Goal: Find specific page/section: Find specific page/section

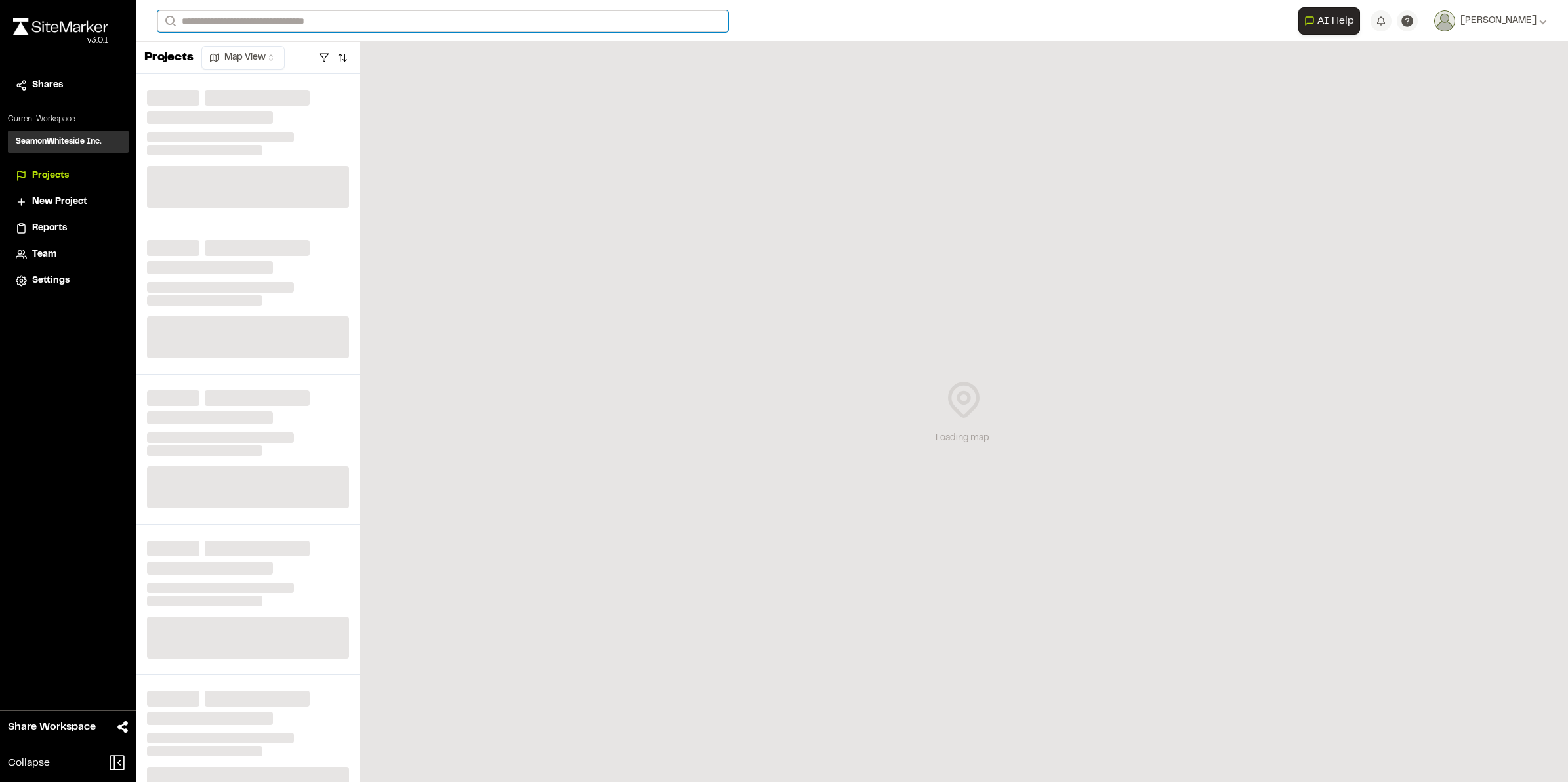
click at [238, 17] on input "Search" at bounding box center [443, 21] width 570 height 22
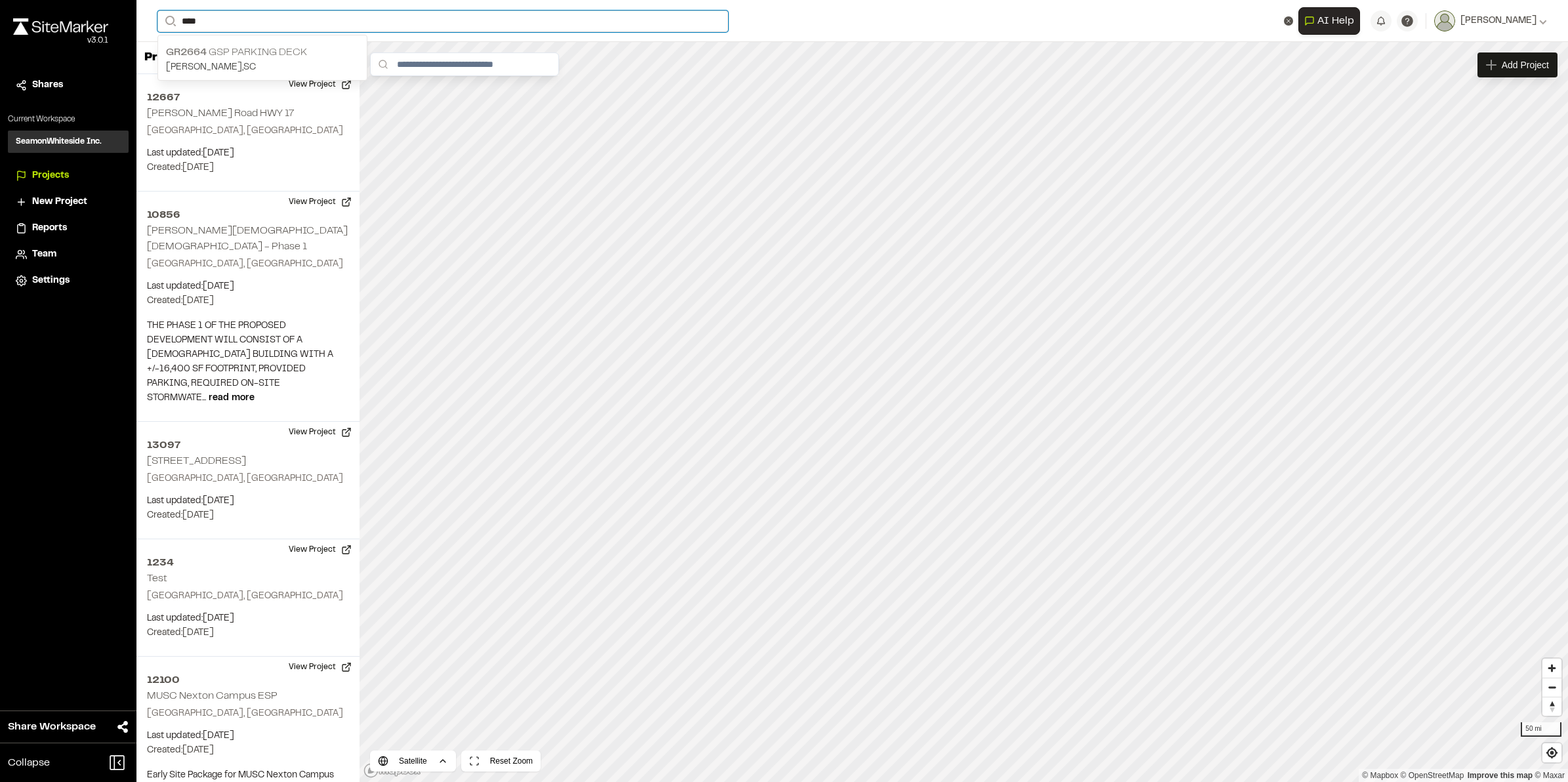
type input "****"
click at [278, 50] on p "GR2664 GSP Parking Deck" at bounding box center [263, 52] width 193 height 16
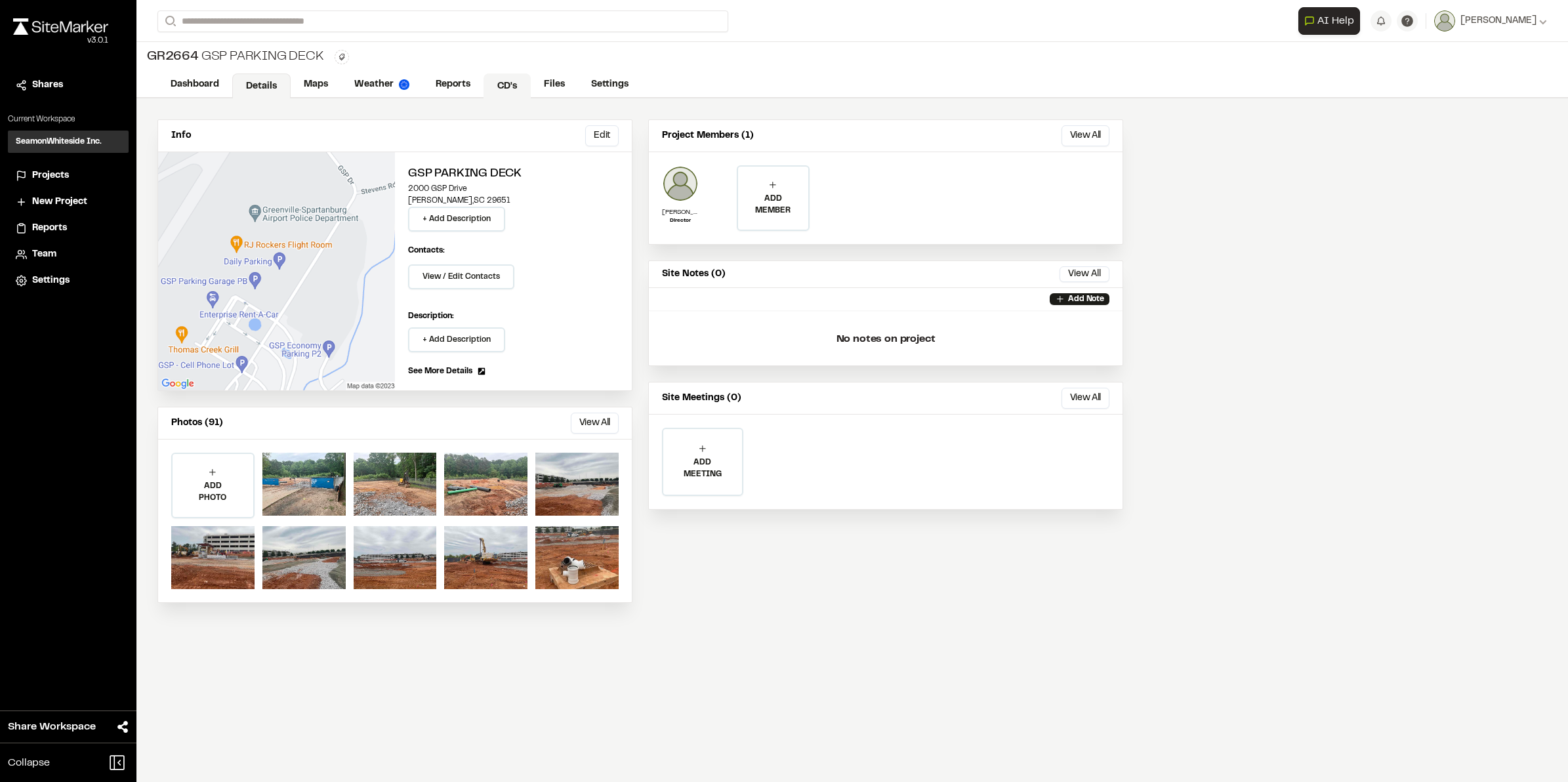
click at [494, 79] on link "CD's" at bounding box center [507, 85] width 48 height 25
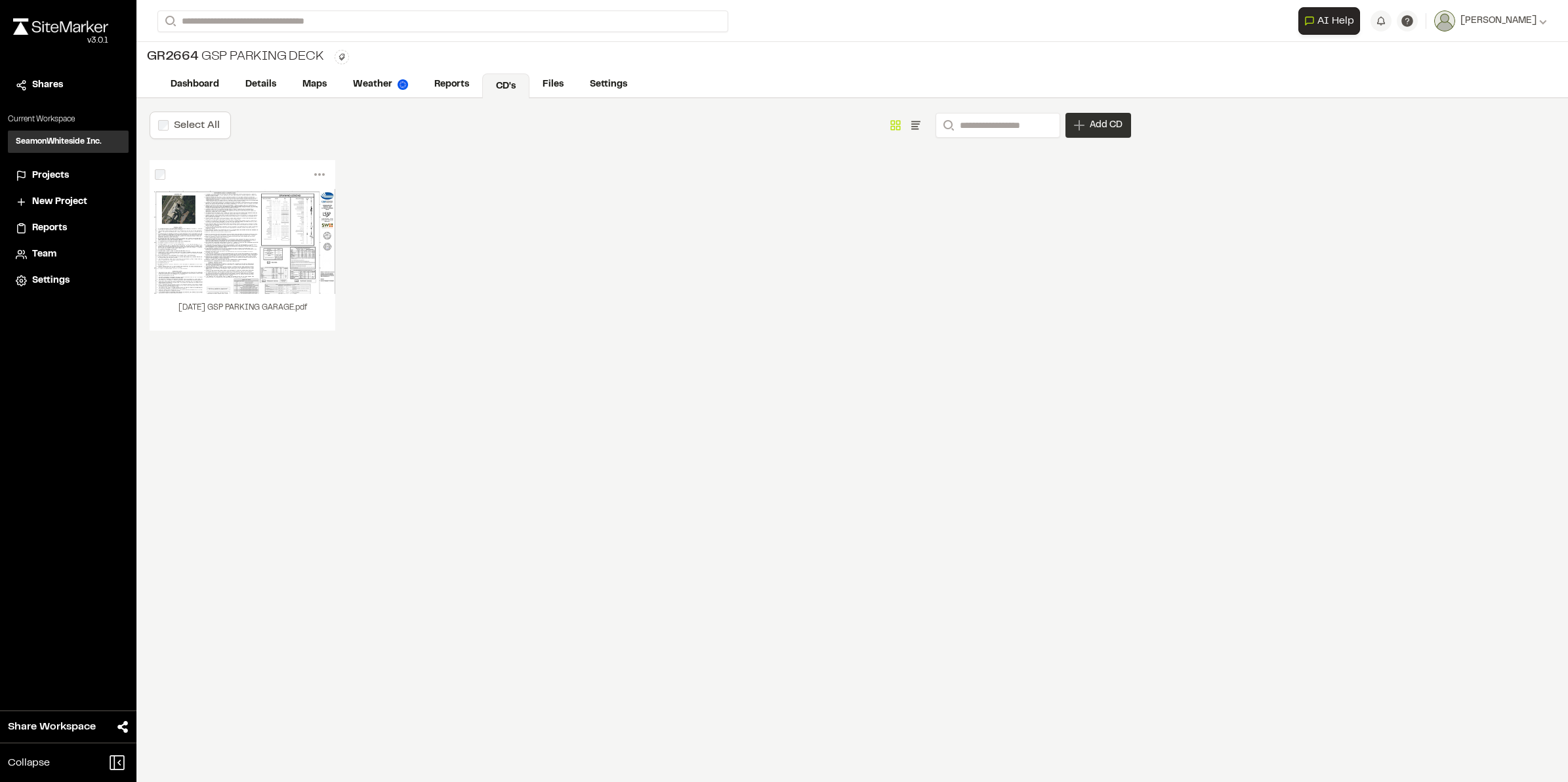
click at [1100, 122] on span "Add CD" at bounding box center [1105, 125] width 32 height 13
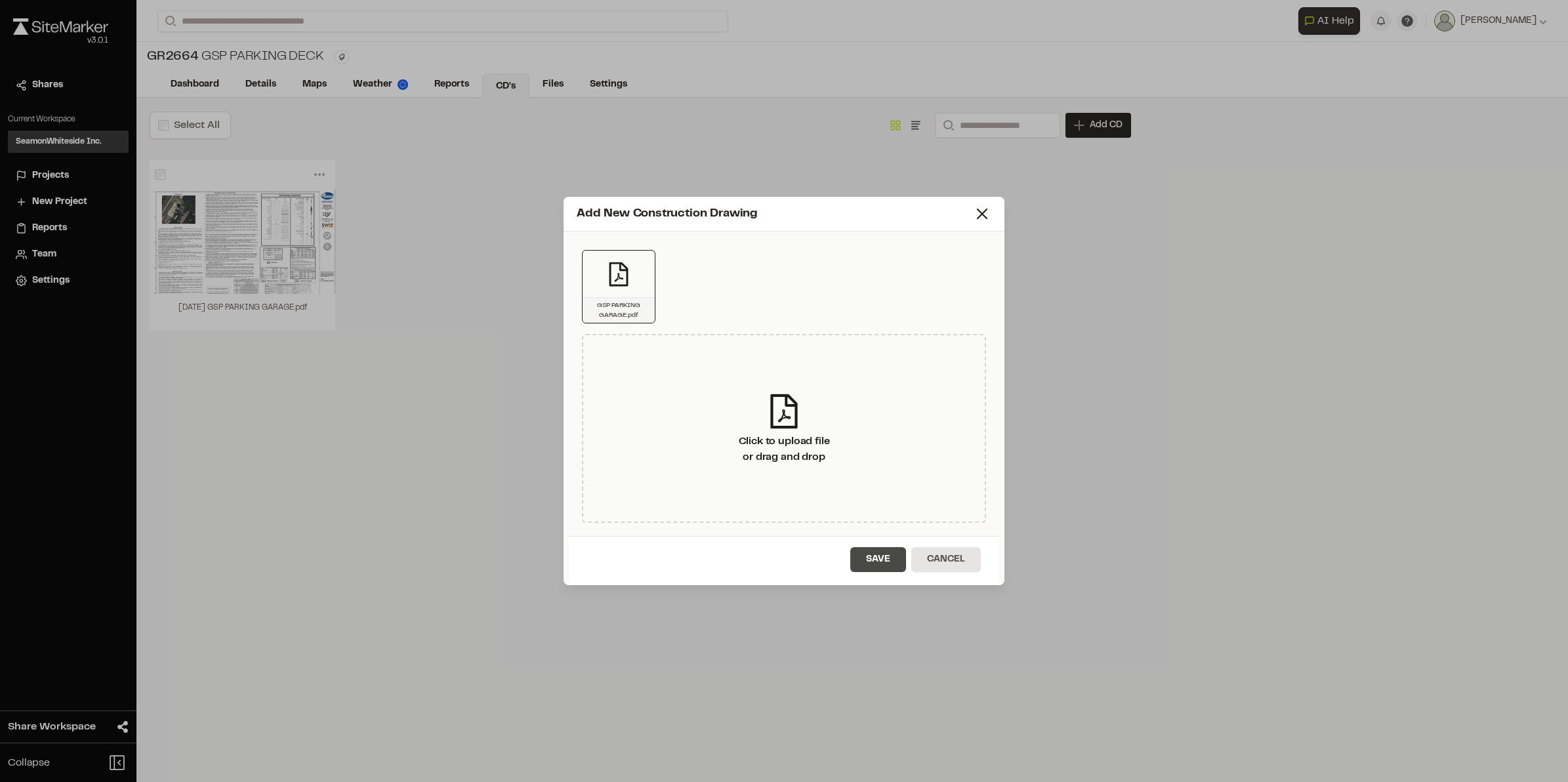
click at [880, 556] on button "Save" at bounding box center [878, 559] width 56 height 25
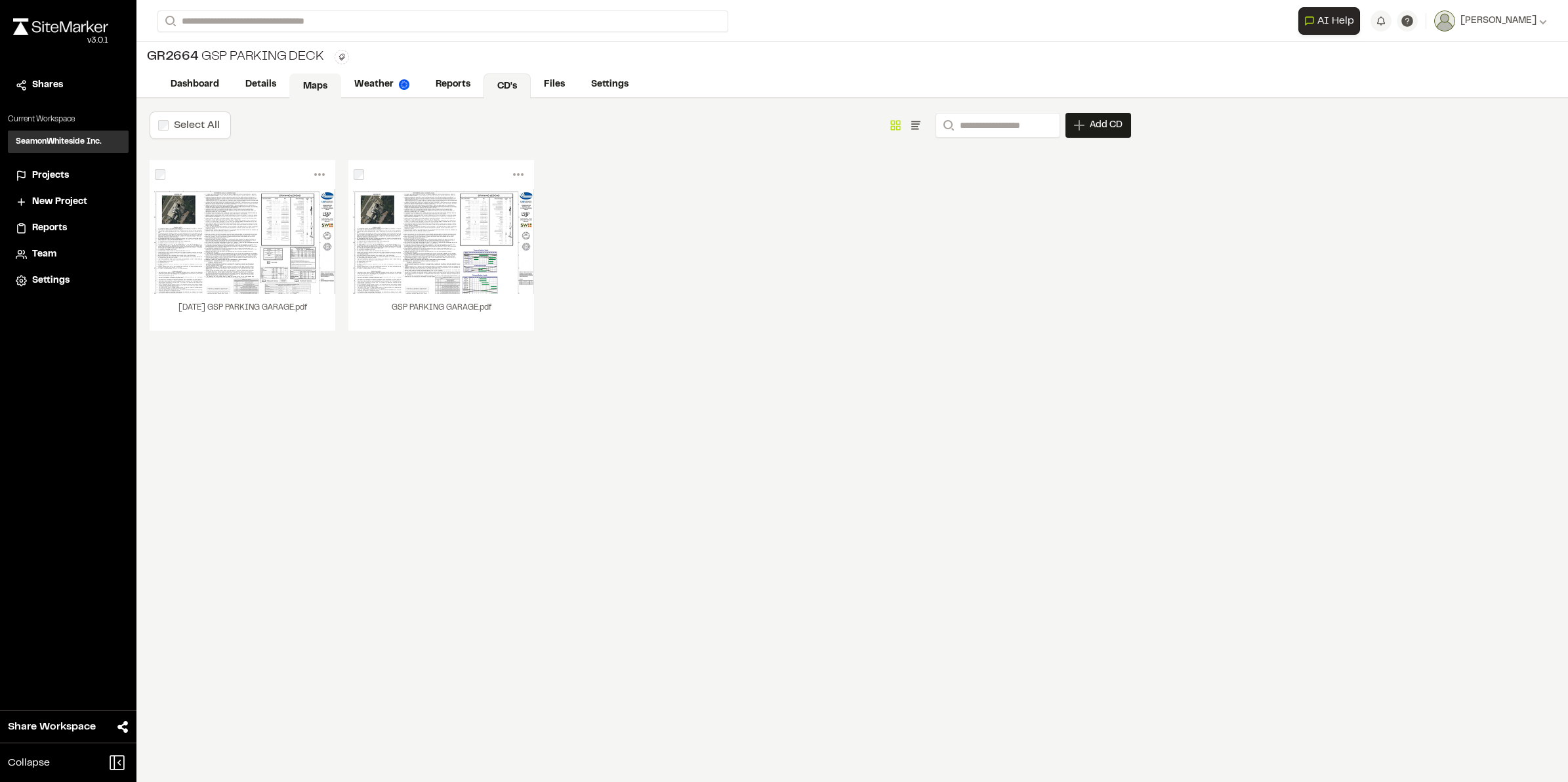
click at [300, 78] on link "Maps" at bounding box center [315, 85] width 52 height 25
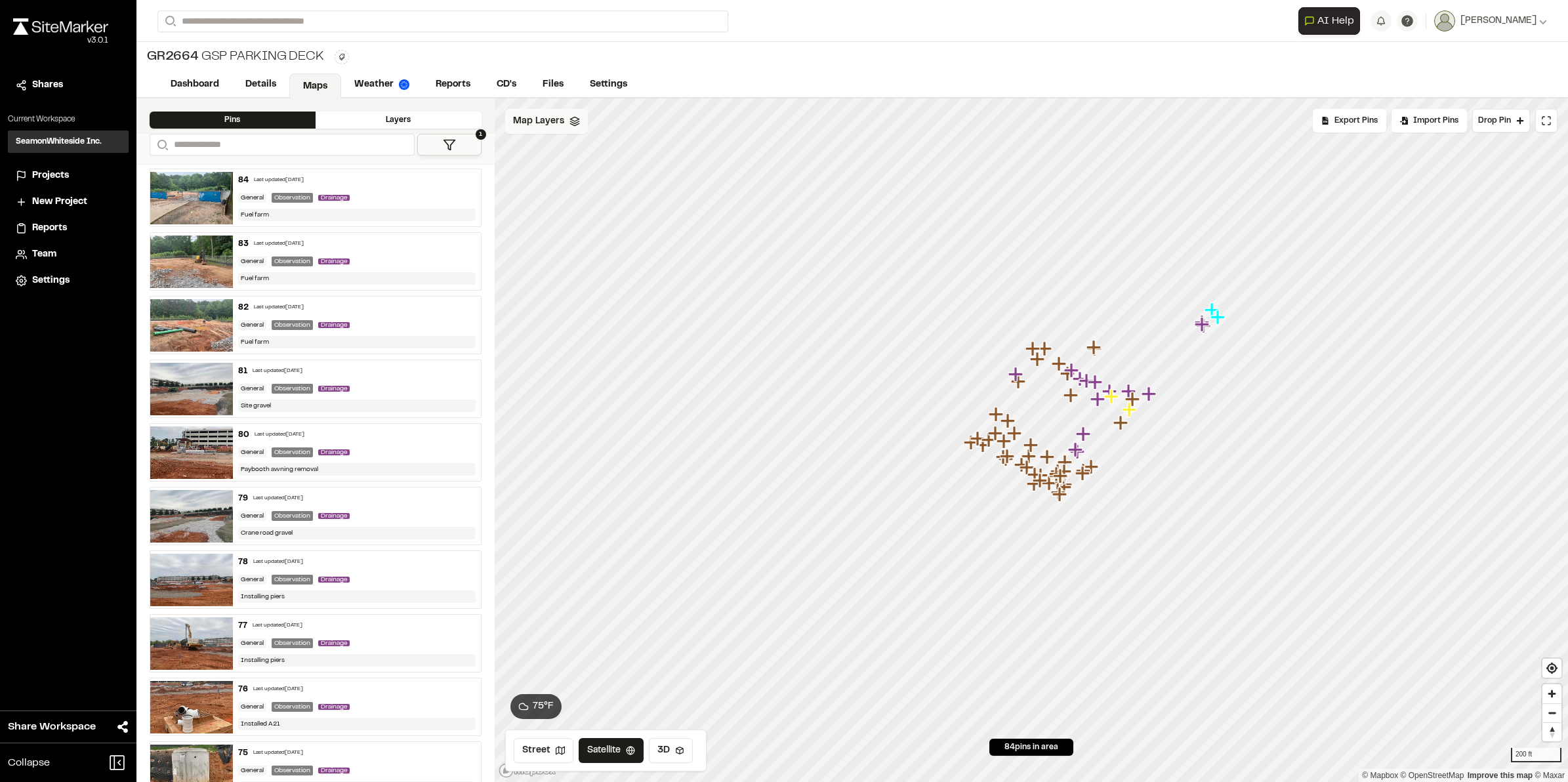
click at [574, 119] on icon at bounding box center [575, 122] width 11 height 11
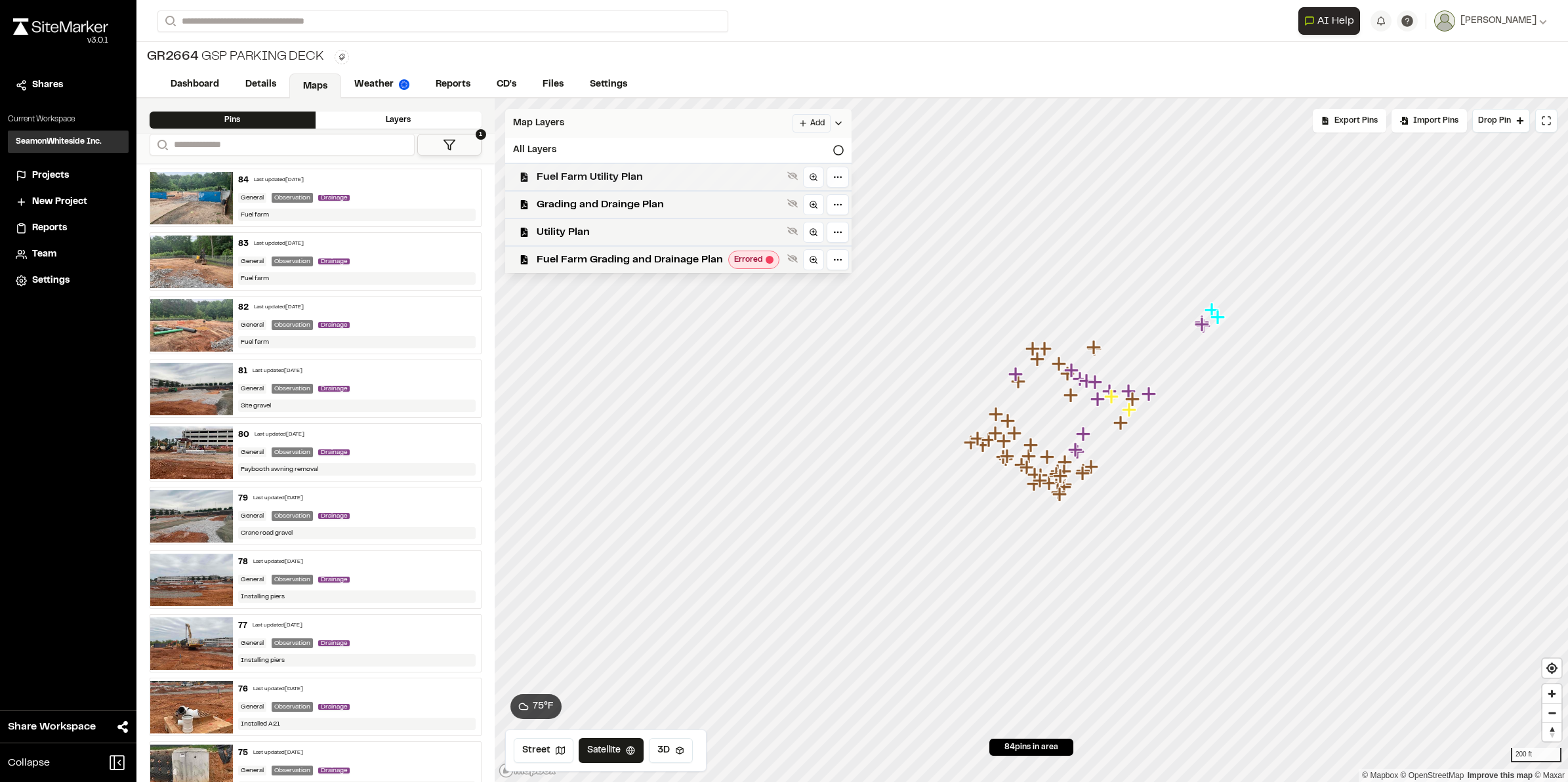
click at [588, 181] on span "Fuel Farm Utility Plan" at bounding box center [659, 177] width 245 height 16
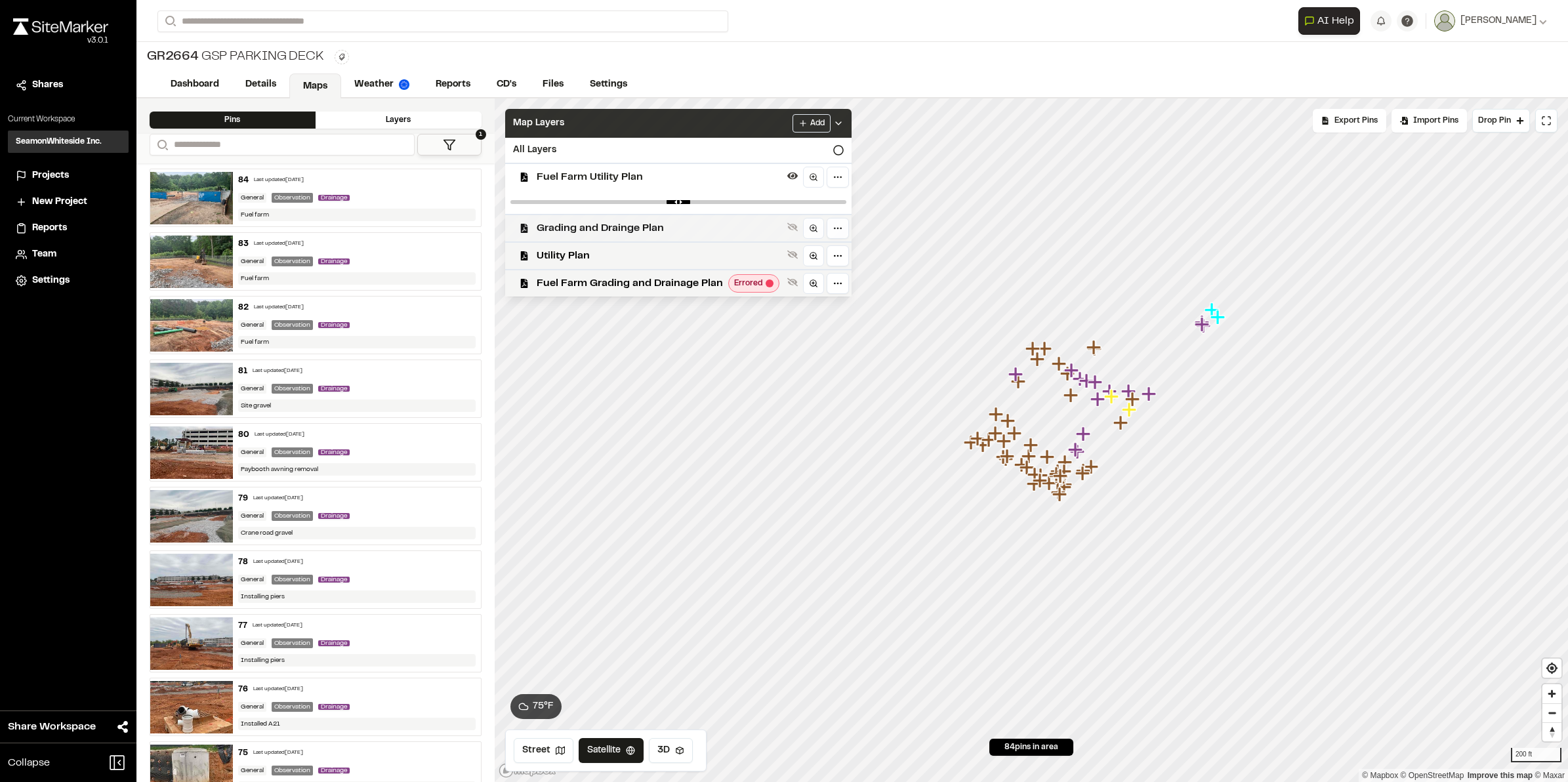
click at [592, 233] on span "Grading and Drainge Plan" at bounding box center [659, 228] width 245 height 16
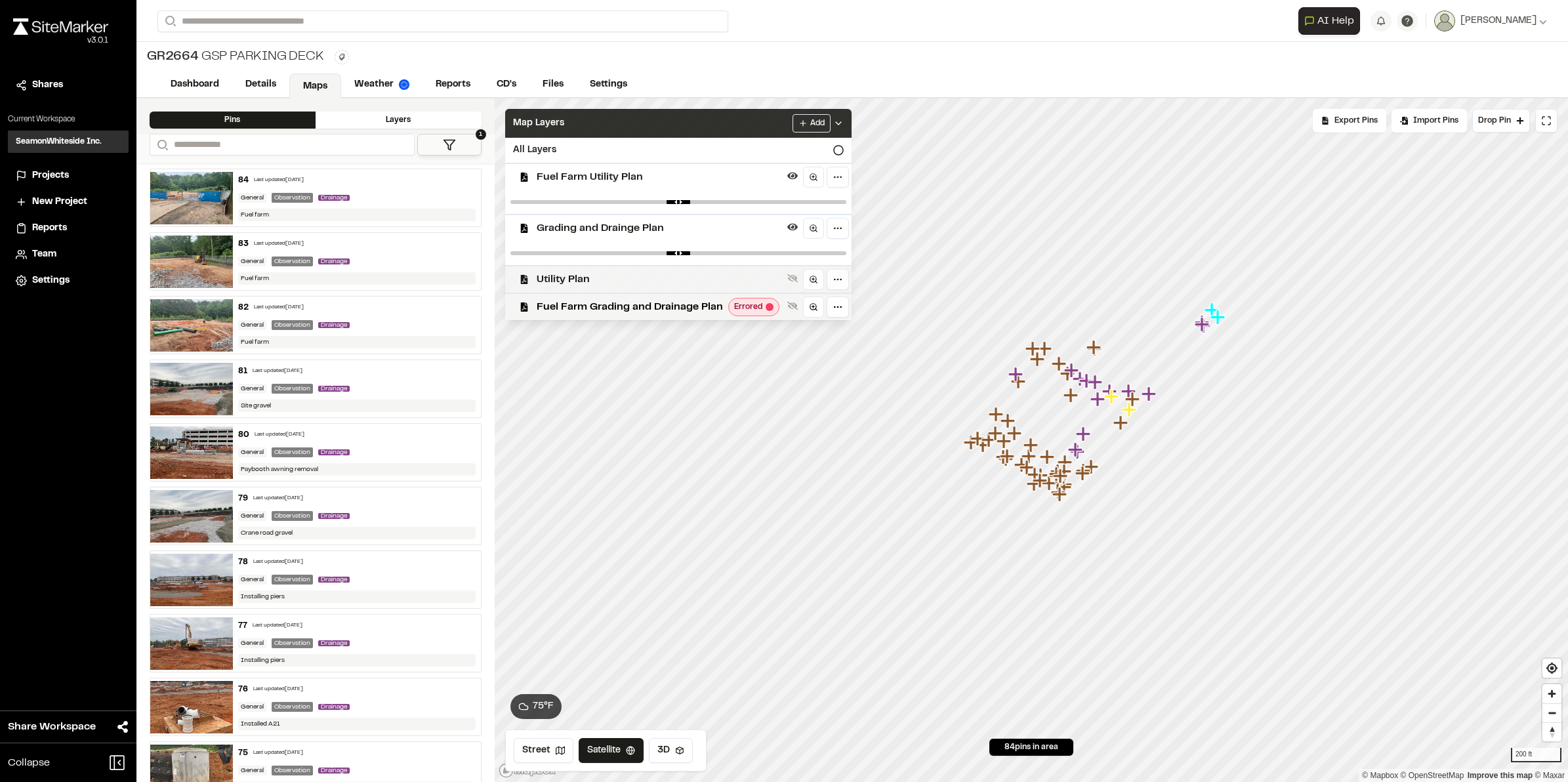
click at [592, 266] on div "Utility Plan" at bounding box center [673, 279] width 357 height 28
click at [612, 330] on span "Fuel Farm Grading and Drainage Plan" at bounding box center [629, 331] width 186 height 16
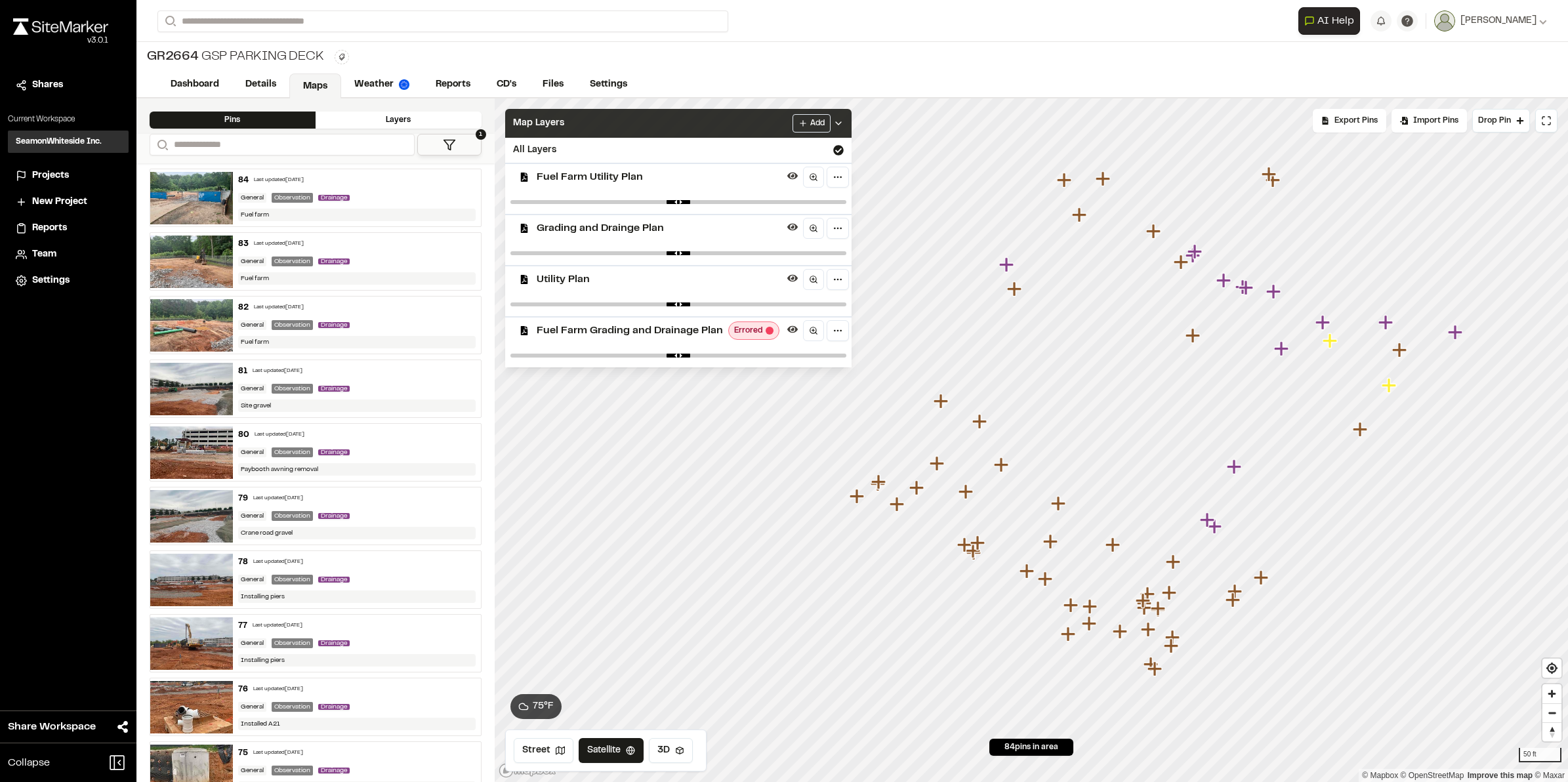
click at [975, 32] on div "**********" at bounding box center [852, 21] width 1389 height 42
